Goal: Task Accomplishment & Management: Use online tool/utility

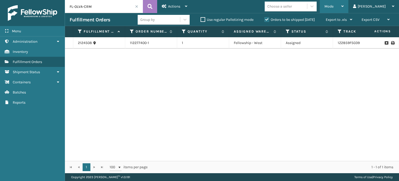
click at [334, 7] on span "Mode" at bounding box center [329, 6] width 9 height 4
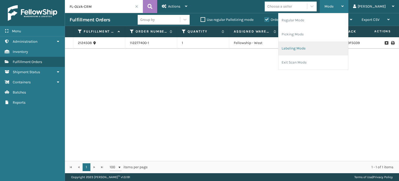
click at [321, 50] on li "Labeling Mode" at bounding box center [314, 48] width 70 height 14
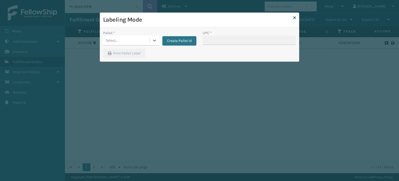
click at [139, 40] on div "Select..." at bounding box center [126, 40] width 47 height 9
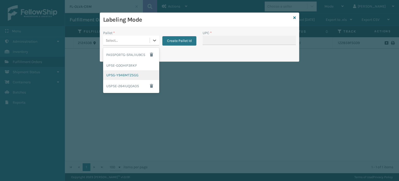
click at [131, 76] on div "UPSG-Y946MTZ5GG" at bounding box center [131, 75] width 56 height 10
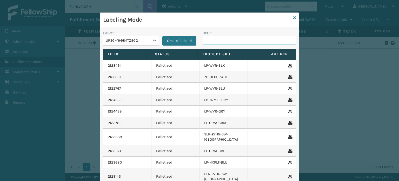
click at [203, 40] on input "UPC *" at bounding box center [249, 40] width 93 height 9
type input "85004066764"
type input "8581"
type input "850012486718"
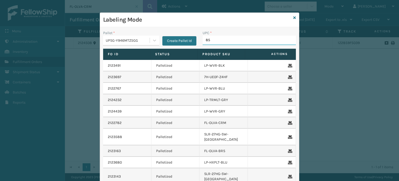
type input "850"
type input "8544030070"
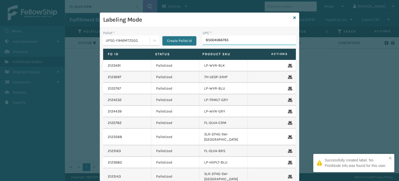
type input "850040667653"
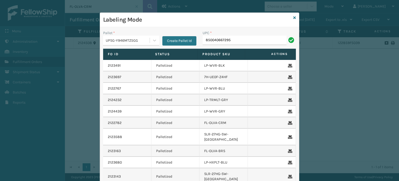
type input "850040667295"
click at [213, 40] on input "UPC *" at bounding box center [249, 40] width 93 height 9
type input "85"
type input "8581000"
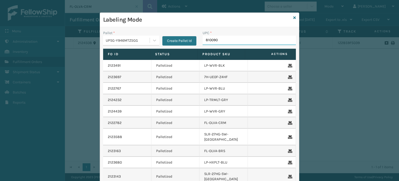
type input "8100909"
click at [294, 16] on icon at bounding box center [295, 18] width 3 height 4
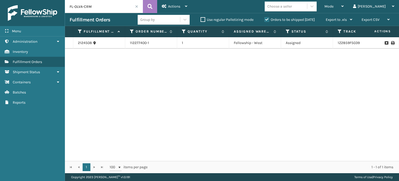
click at [136, 7] on span at bounding box center [136, 6] width 3 height 3
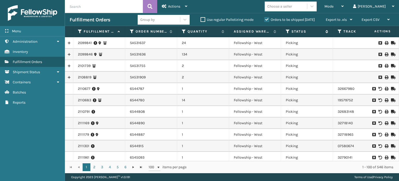
click at [286, 32] on icon at bounding box center [288, 31] width 4 height 5
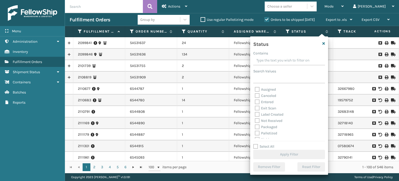
drag, startPoint x: 280, startPoint y: 85, endPoint x: 275, endPoint y: 89, distance: 6.8
click at [275, 89] on div "Status Contains Search Values Assigned Canceled Entered Exit Scan Label Created…" at bounding box center [289, 105] width 78 height 138
click at [256, 109] on label "Picking" at bounding box center [264, 110] width 18 height 4
click at [255, 109] on input "Picking" at bounding box center [255, 108] width 0 height 3
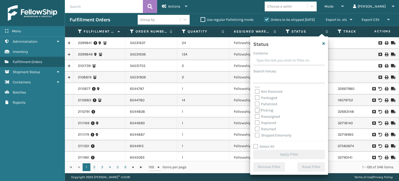
checkbox input "true"
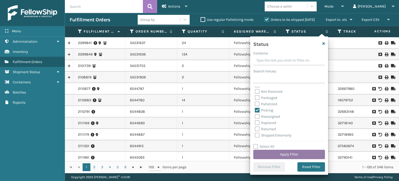
click at [281, 155] on button "Apply Filter" at bounding box center [290, 154] width 72 height 9
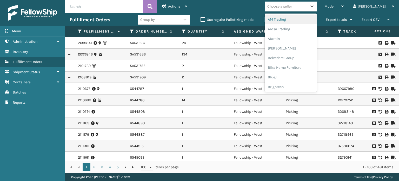
click at [292, 7] on div "Choose a seller" at bounding box center [280, 6] width 25 height 5
type input "MI"
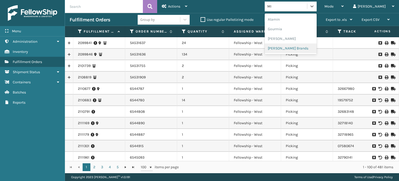
click at [302, 49] on div "[PERSON_NAME] Brands" at bounding box center [291, 48] width 52 height 10
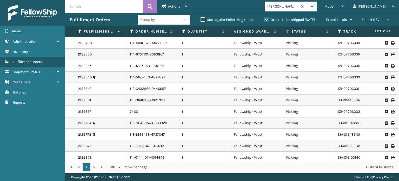
click at [156, 20] on div "Group by" at bounding box center [159, 19] width 42 height 9
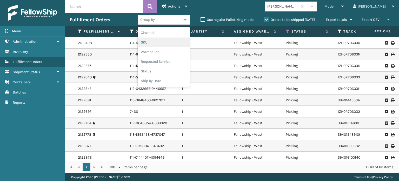
click at [152, 38] on div "SKU" at bounding box center [164, 42] width 52 height 10
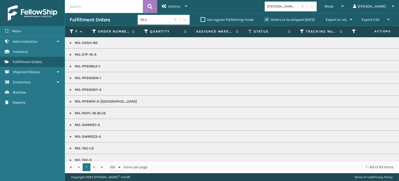
scroll to position [89, 0]
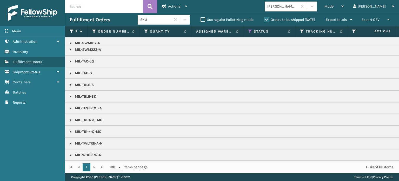
click at [70, 153] on link at bounding box center [71, 155] width 4 height 4
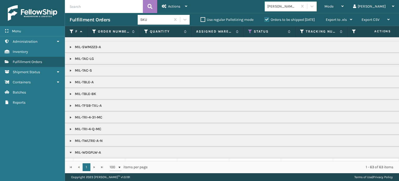
click at [395, 137] on td "MIL-TWLTRE-A-N" at bounding box center [322, 141] width 515 height 12
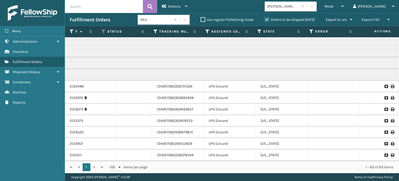
scroll to position [0, 0]
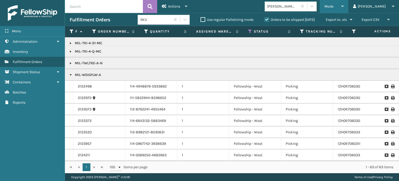
click at [334, 8] on span "Mode" at bounding box center [329, 6] width 9 height 4
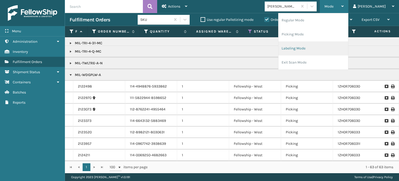
click at [333, 47] on li "Labeling Mode" at bounding box center [314, 48] width 70 height 14
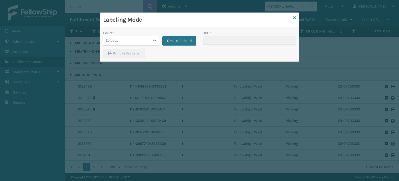
click at [142, 38] on div "Select..." at bounding box center [126, 40] width 47 height 9
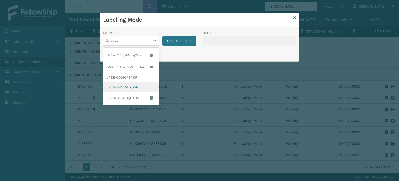
click at [128, 89] on div "UPSG-Y946MTZ5GG" at bounding box center [131, 87] width 56 height 10
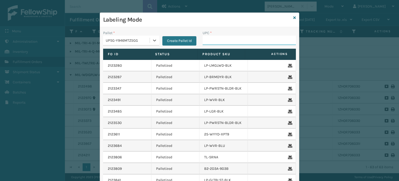
click at [221, 42] on input "UPC *" at bounding box center [249, 40] width 93 height 9
click at [128, 35] on div "Pallet *" at bounding box center [131, 32] width 56 height 5
click at [128, 43] on div "UPSG-Y946MTZ5GG" at bounding box center [128, 40] width 44 height 5
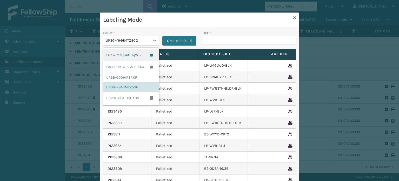
click at [126, 54] on div "FDXG-M7QC0CHQWC" at bounding box center [131, 55] width 56 height 12
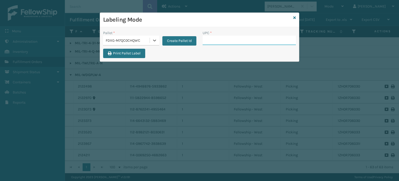
click at [220, 41] on input "UPC *" at bounding box center [249, 40] width 93 height 9
type input "850004456439"
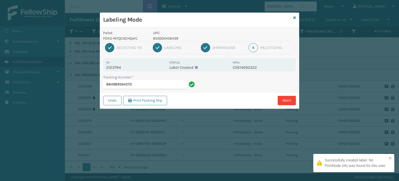
click at [172, 38] on p "850004456439" at bounding box center [191, 38] width 77 height 5
copy p "850004456439"
click at [170, 31] on p "UPC" at bounding box center [191, 32] width 77 height 5
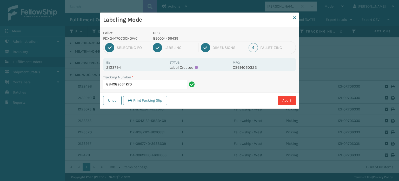
click at [171, 33] on p "UPC" at bounding box center [191, 32] width 77 height 5
click at [163, 39] on p "850004456439" at bounding box center [191, 38] width 77 height 5
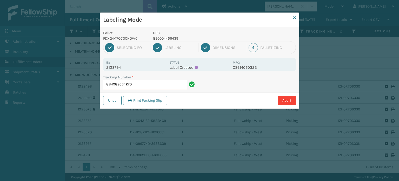
click at [154, 84] on input "884989564270" at bounding box center [145, 84] width 84 height 9
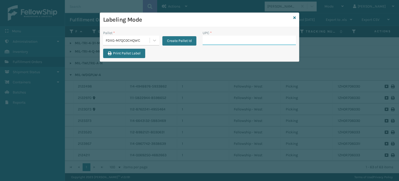
click at [224, 43] on input "UPC *" at bounding box center [249, 40] width 93 height 9
paste input "850004456439"
type input "850004456439"
type input "85"
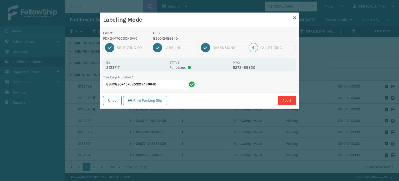
type input "884989074576850012486640"
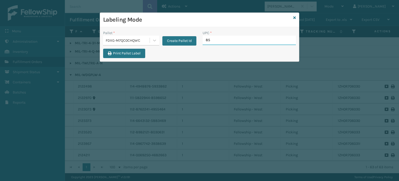
type input "850"
type input "85"
type input "850040667059"
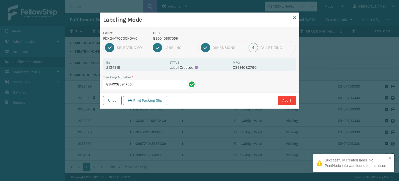
click at [164, 39] on p "850040667059" at bounding box center [191, 38] width 77 height 5
copy p "850040667059"
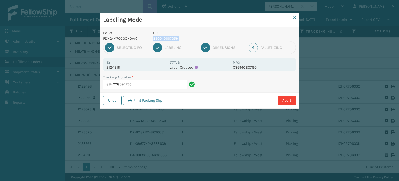
click at [156, 86] on input "884998394765" at bounding box center [145, 84] width 84 height 9
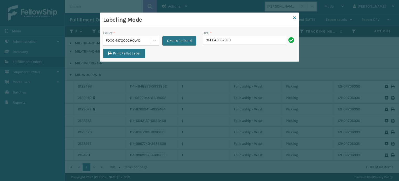
type input "850040667059"
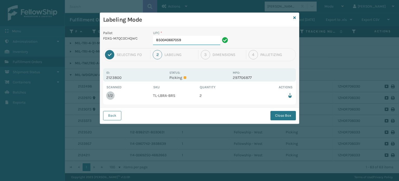
click at [194, 41] on input "850040667059" at bounding box center [186, 40] width 67 height 9
click at [289, 114] on button "Close Box" at bounding box center [283, 115] width 25 height 9
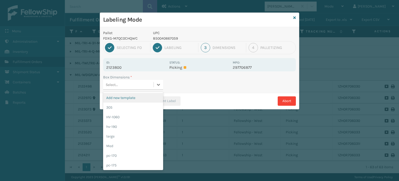
click at [149, 85] on div "Select..." at bounding box center [128, 84] width 50 height 9
click at [130, 142] on div "Med" at bounding box center [133, 146] width 60 height 10
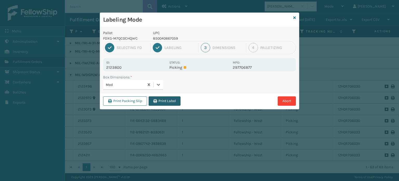
click at [173, 101] on button "Print Label" at bounding box center [165, 100] width 32 height 9
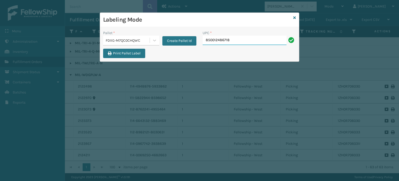
type input "850012486718"
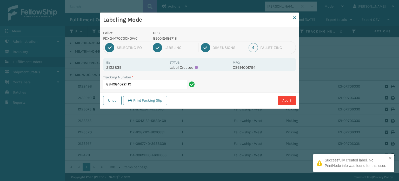
click at [164, 37] on p "850012486718" at bounding box center [191, 38] width 77 height 5
copy p "850012486718"
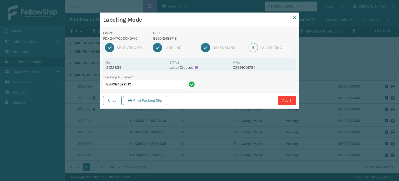
click at [167, 81] on input "884984022419" at bounding box center [145, 84] width 84 height 9
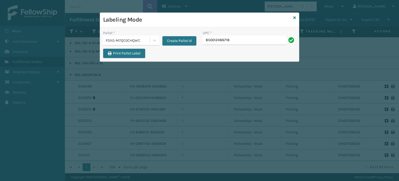
type input "850012486718"
type input "853913008119"
type input "854403007421"
type input "8500124866"
type input "8500124"
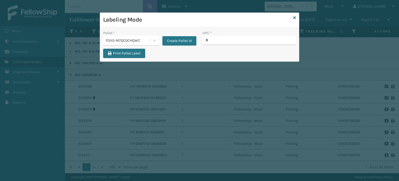
type input "85"
type input "854403007018"
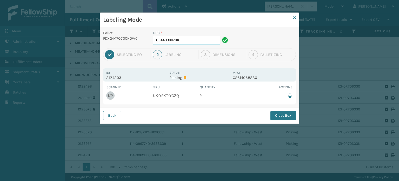
click at [198, 41] on input "854403007018" at bounding box center [186, 40] width 67 height 9
click at [278, 113] on button "Close Box" at bounding box center [283, 115] width 25 height 9
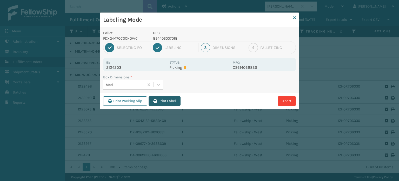
click at [175, 99] on button "Print Label" at bounding box center [165, 100] width 32 height 9
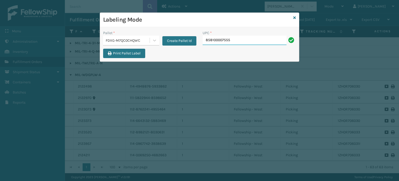
type input "858100007555"
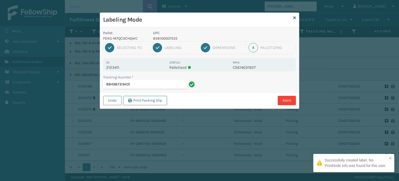
click at [172, 38] on p "858100007555" at bounding box center [191, 38] width 77 height 5
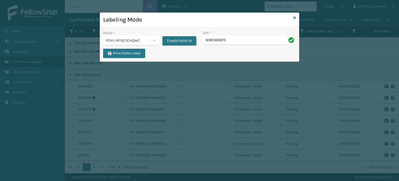
type input "858100007555"
click at [219, 39] on input "858100007555" at bounding box center [245, 40] width 84 height 9
click at [244, 36] on input "858100007555" at bounding box center [245, 40] width 84 height 9
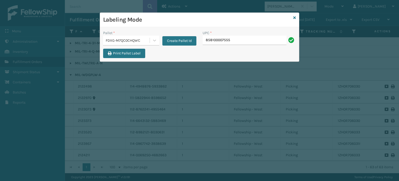
type input "858100007555"
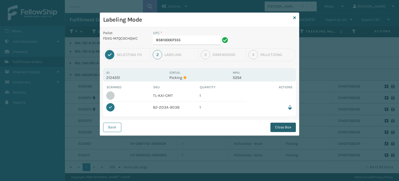
click at [283, 127] on button "Close Box" at bounding box center [283, 126] width 25 height 9
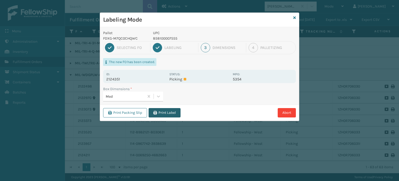
click at [169, 113] on button "Print Label" at bounding box center [165, 112] width 32 height 9
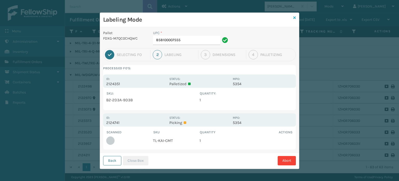
click at [294, 16] on icon at bounding box center [295, 18] width 3 height 4
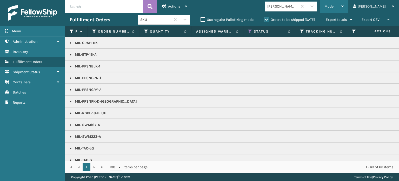
click at [344, 5] on div "Mode" at bounding box center [334, 6] width 19 height 13
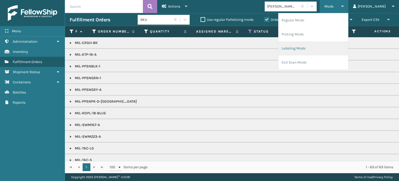
click at [337, 47] on li "Labeling Mode" at bounding box center [314, 48] width 70 height 14
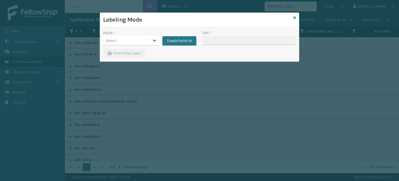
click at [154, 43] on div at bounding box center [154, 40] width 9 height 9
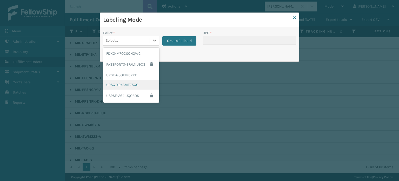
click at [128, 84] on div "UPSG-Y946MTZ5GG" at bounding box center [131, 85] width 56 height 10
